Goal: Task Accomplishment & Management: Complete application form

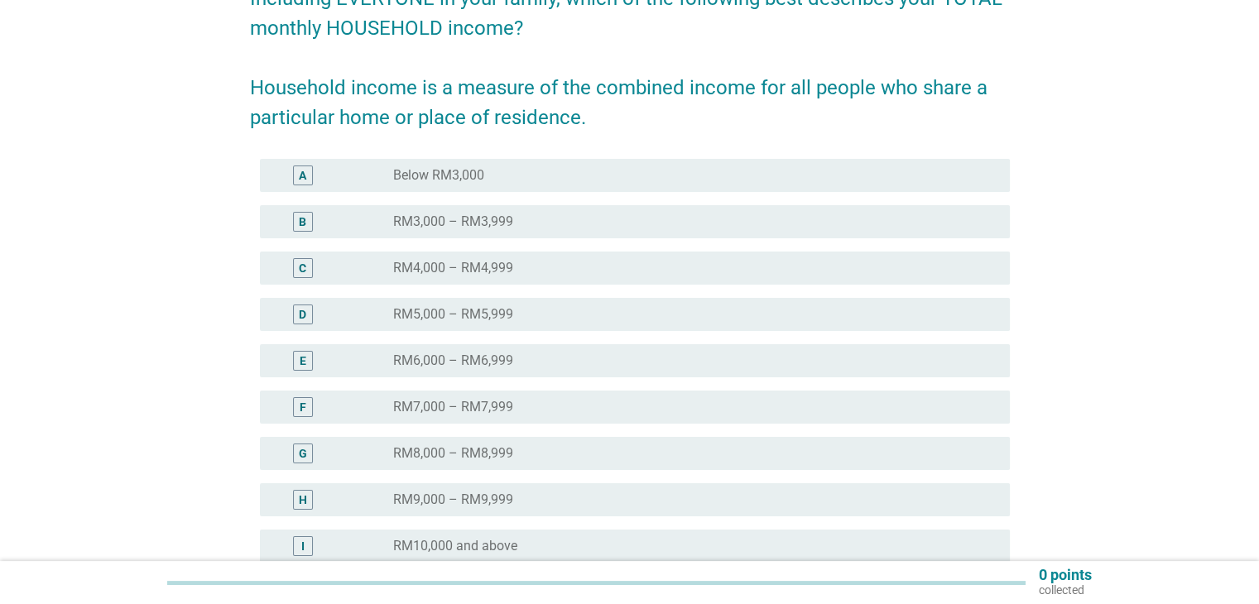
scroll to position [166, 0]
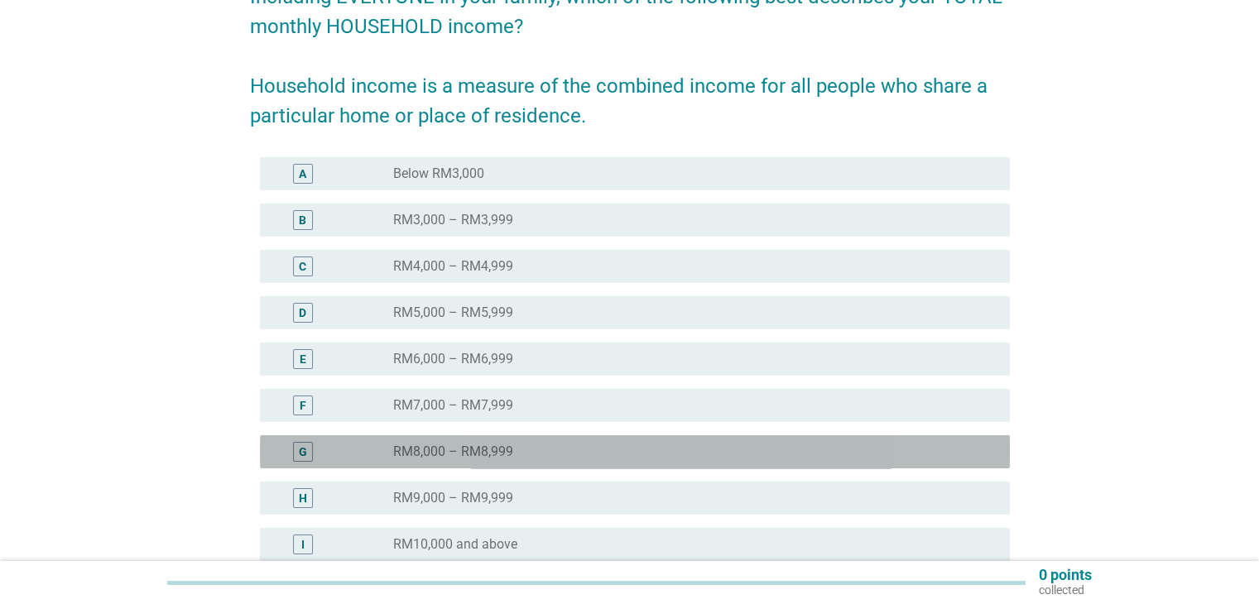
click at [296, 454] on div "G" at bounding box center [303, 452] width 20 height 20
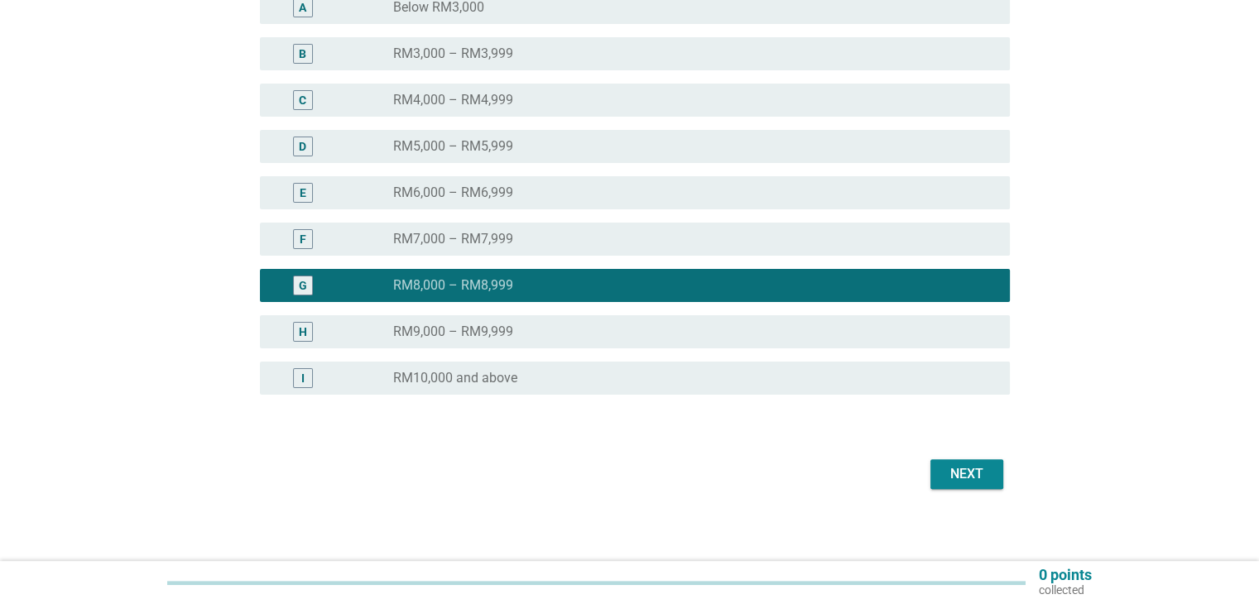
scroll to position [339, 0]
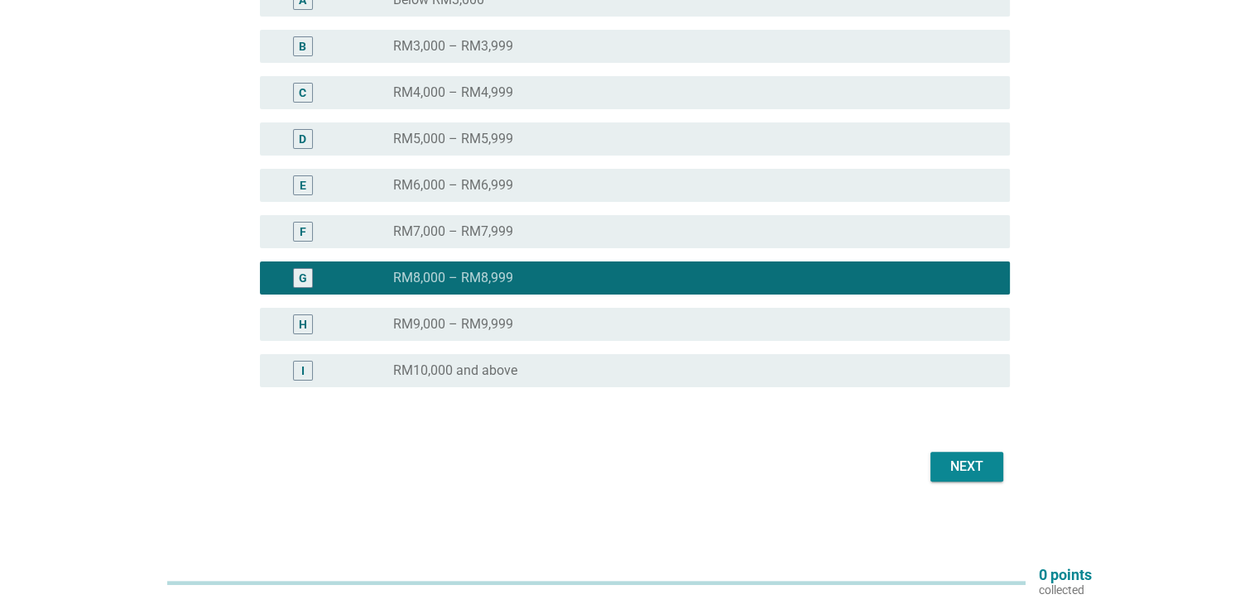
click at [950, 469] on div "Next" at bounding box center [967, 467] width 46 height 20
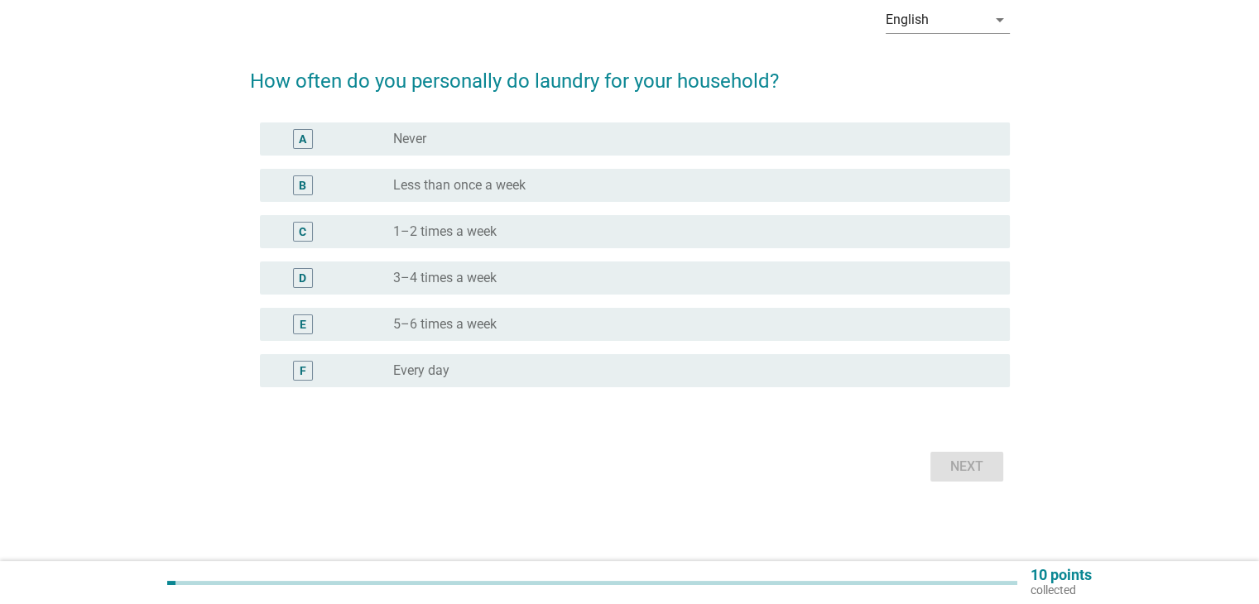
scroll to position [0, 0]
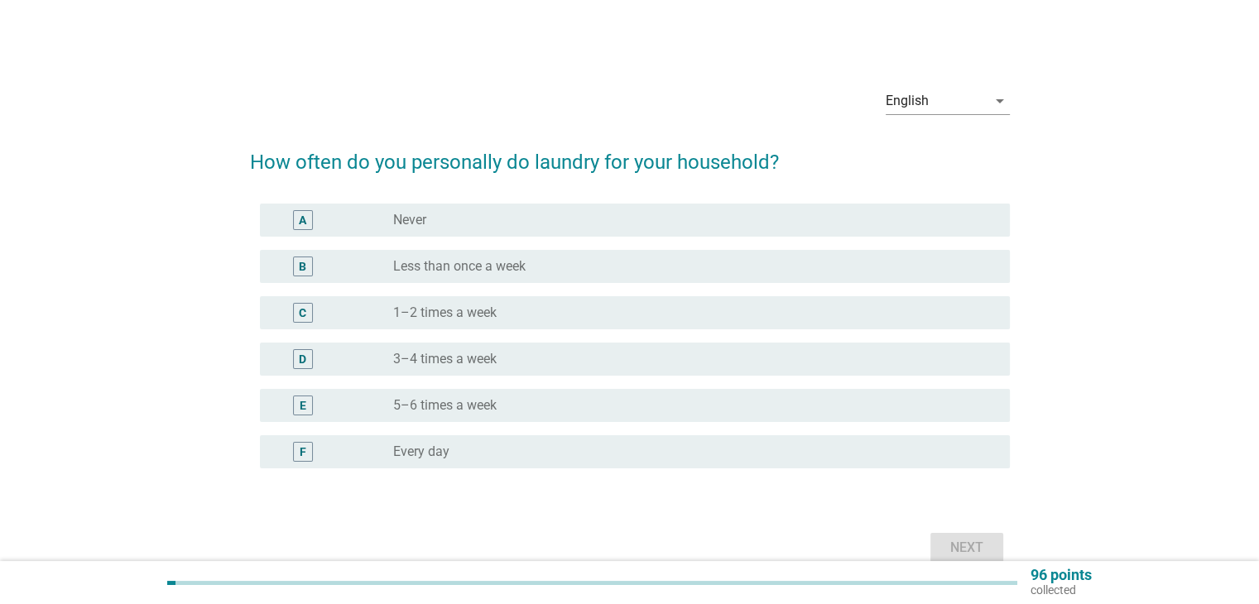
click at [302, 315] on div "C" at bounding box center [302, 313] width 7 height 17
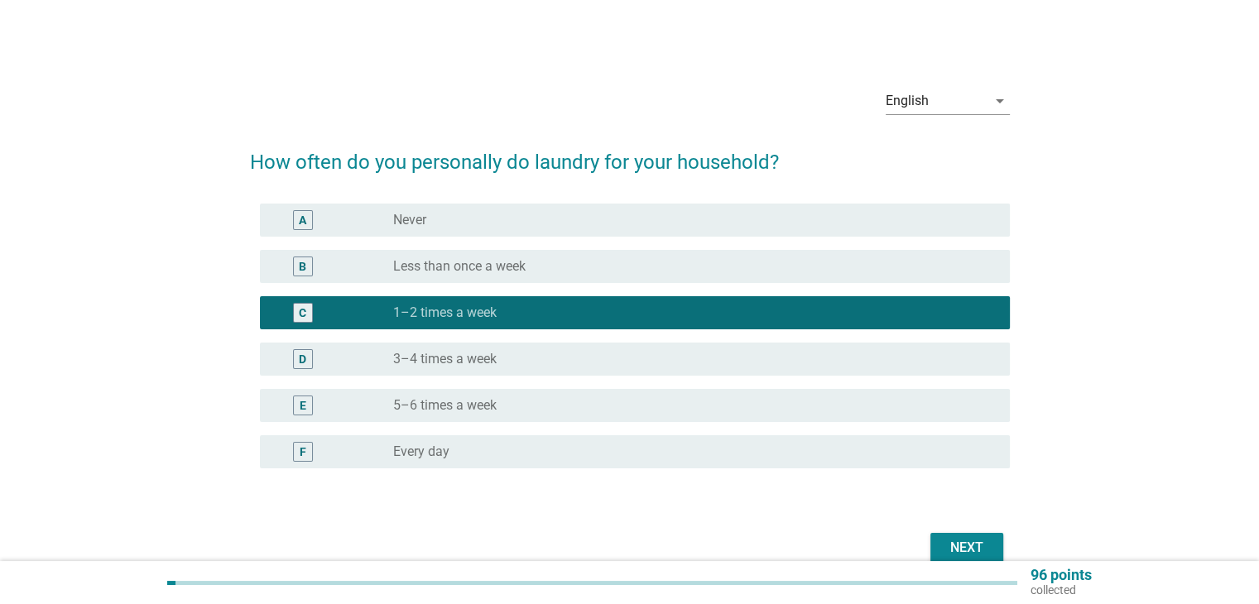
click at [953, 543] on div "Next" at bounding box center [967, 548] width 46 height 20
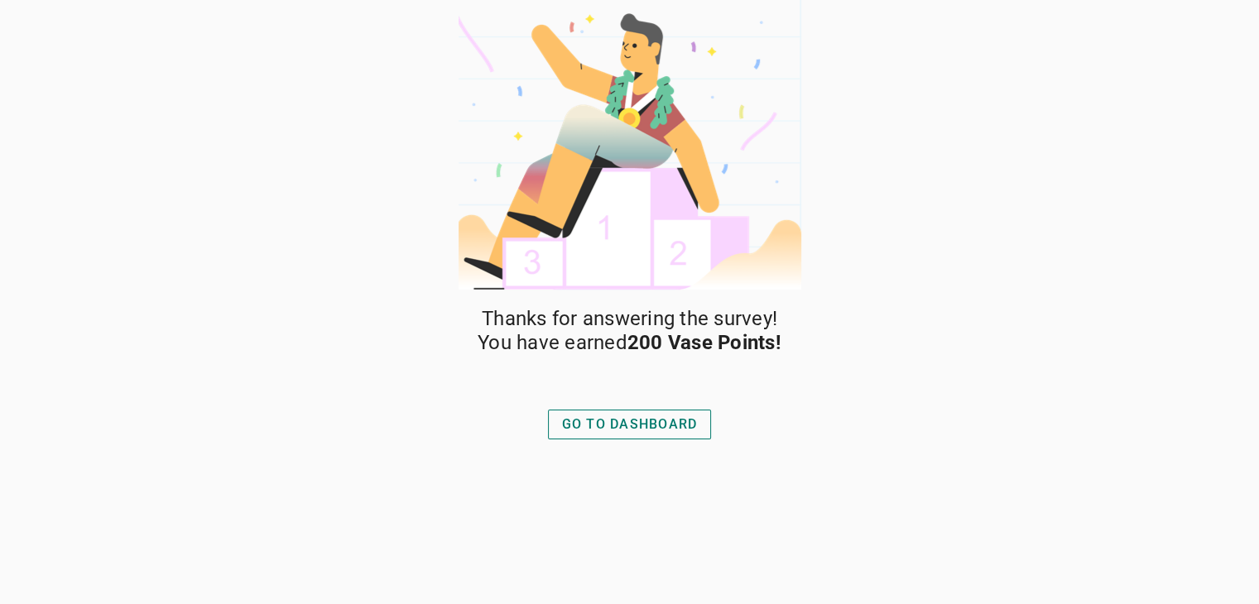
click at [629, 432] on div "GO TO DASHBOARD" at bounding box center [630, 425] width 136 height 20
